Goal: Task Accomplishment & Management: Use online tool/utility

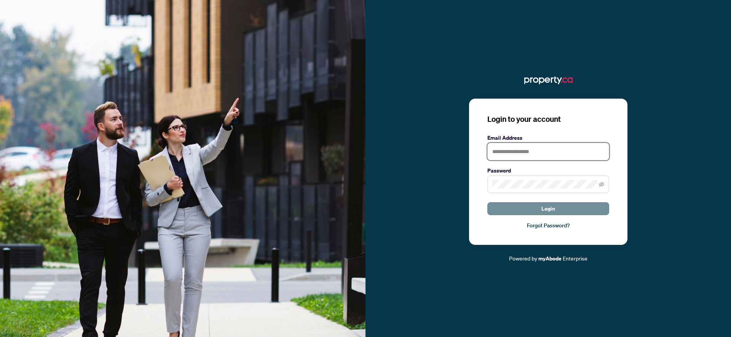
type input "**********"
click at [535, 202] on button "Login" at bounding box center [549, 208] width 122 height 13
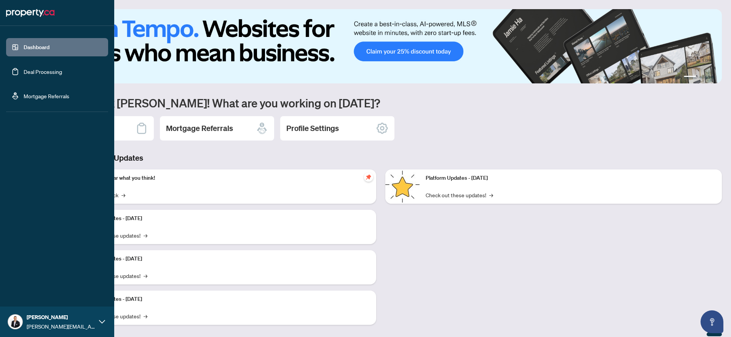
click at [24, 72] on link "Deal Processing" at bounding box center [43, 71] width 38 height 7
